Goal: Find specific page/section: Find specific page/section

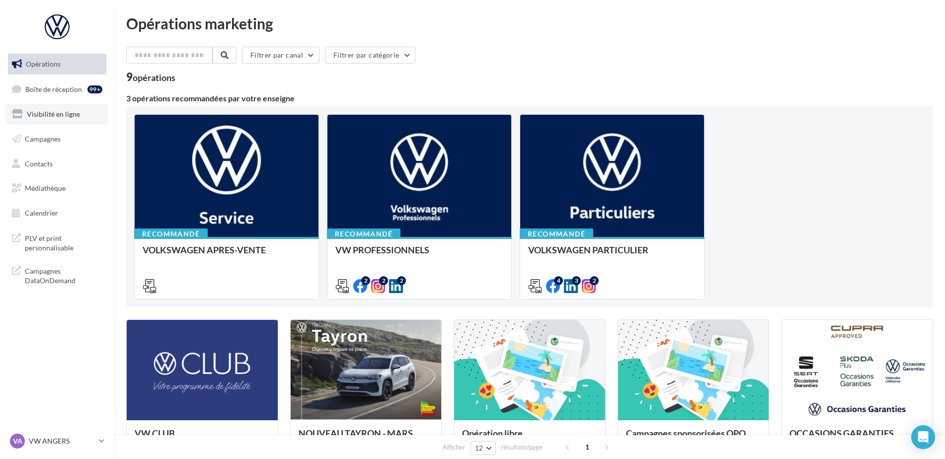
click at [75, 112] on span "Visibilité en ligne" at bounding box center [53, 114] width 53 height 8
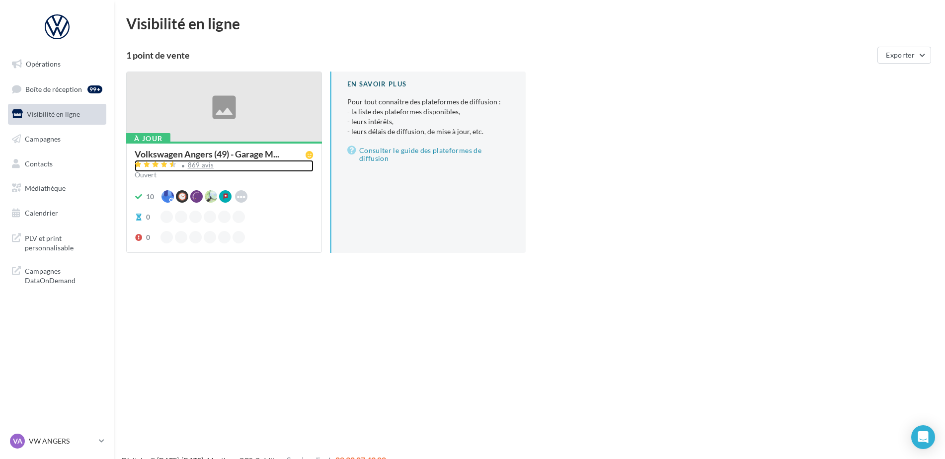
click at [204, 164] on div "869 avis" at bounding box center [201, 165] width 26 height 6
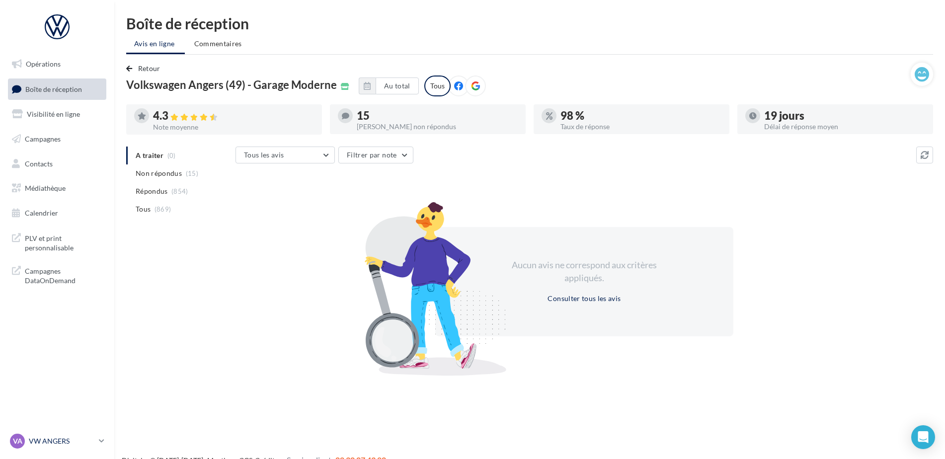
click at [45, 444] on p "VW ANGERS" at bounding box center [62, 441] width 66 height 10
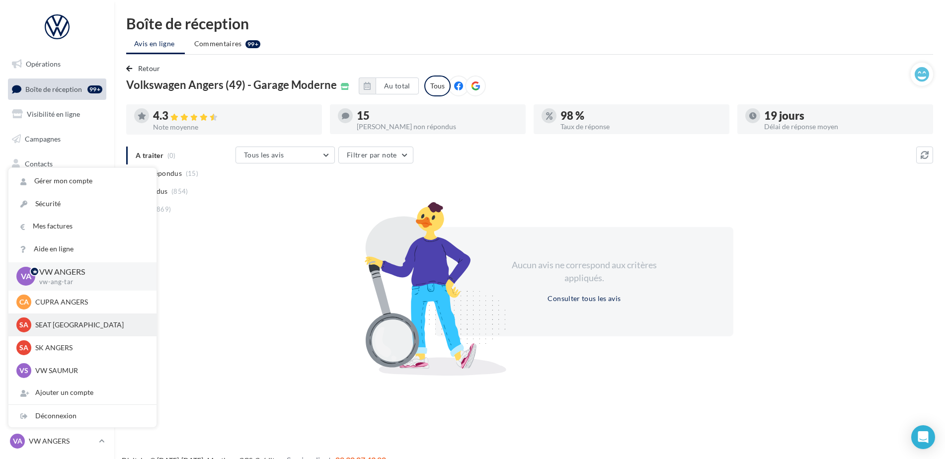
click at [42, 324] on p "SEAT ANGERS" at bounding box center [89, 325] width 109 height 10
